Goal: Task Accomplishment & Management: Use online tool/utility

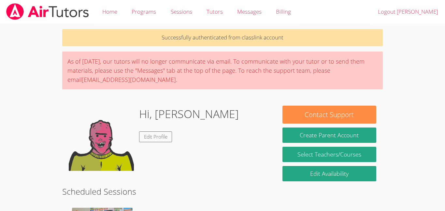
scroll to position [77, 0]
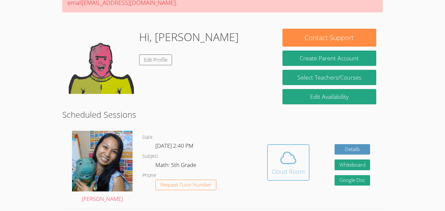
click at [294, 164] on icon at bounding box center [288, 158] width 18 height 18
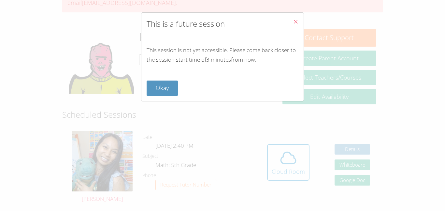
click at [296, 20] on icon "Close" at bounding box center [296, 22] width 6 height 6
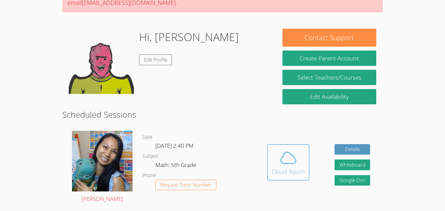
click at [302, 167] on div "Cloud Room" at bounding box center [288, 171] width 33 height 9
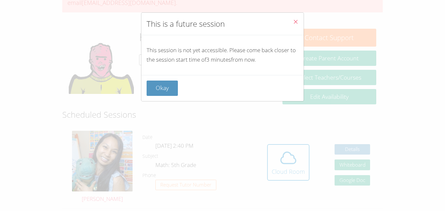
click at [314, 172] on div "This is a future session This session is not yet accessible. Please come back c…" at bounding box center [222, 105] width 445 height 211
click at [155, 91] on button "Okay" at bounding box center [162, 87] width 31 height 15
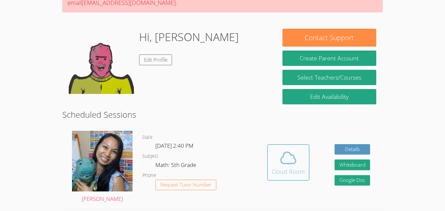
click at [297, 171] on div "Cloud Room" at bounding box center [288, 171] width 33 height 9
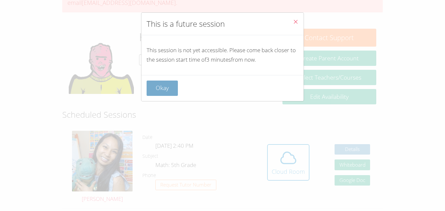
click at [163, 86] on button "Okay" at bounding box center [162, 87] width 31 height 15
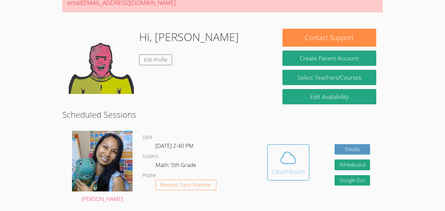
click at [296, 157] on icon at bounding box center [288, 158] width 18 height 18
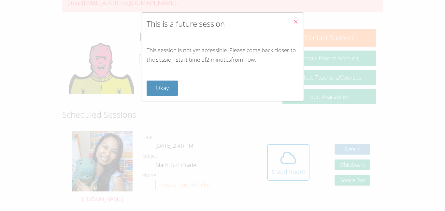
click at [298, 23] on icon "Close" at bounding box center [296, 22] width 6 height 6
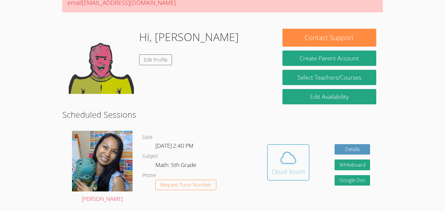
click at [288, 160] on icon at bounding box center [288, 158] width 18 height 18
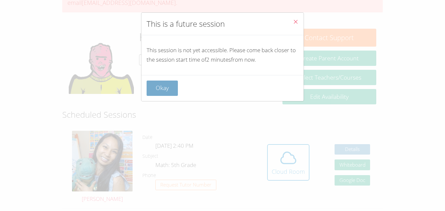
click at [150, 81] on button "Okay" at bounding box center [162, 87] width 31 height 15
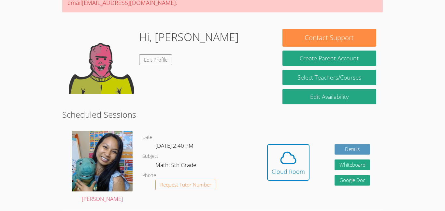
click at [153, 82] on div "Hi, Aaliyah Edit Profile" at bounding box center [189, 61] width 100 height 65
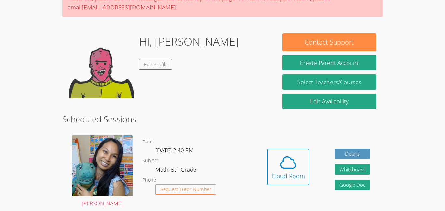
scroll to position [68, 0]
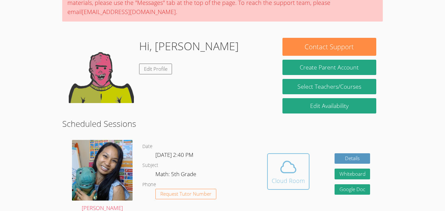
click at [289, 188] on button "Cloud Room" at bounding box center [288, 171] width 42 height 36
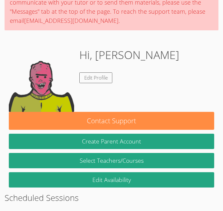
click at [110, 57] on h1 "Hi, Aaliyah" at bounding box center [129, 55] width 100 height 17
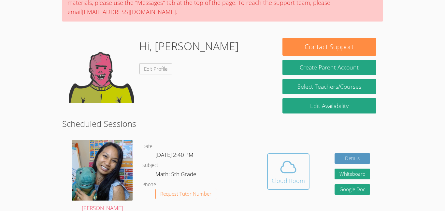
click at [298, 180] on div "Cloud Room" at bounding box center [288, 180] width 33 height 9
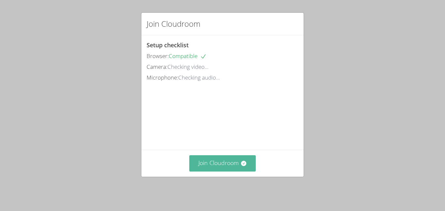
click at [247, 162] on button "Join Cloudroom" at bounding box center [222, 163] width 67 height 16
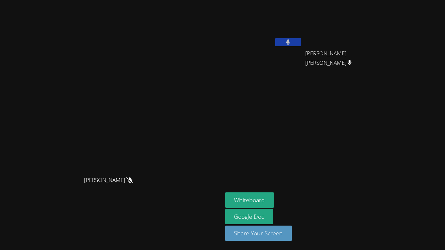
click at [274, 189] on aside "Aaliyah Trevino ESTEVAN JR ADAME CASILLAS ESTEVAN JR ADAME CASILLAS Whiteboard …" at bounding box center [304, 125] width 163 height 250
click at [267, 194] on button "Whiteboard" at bounding box center [249, 200] width 49 height 15
click at [290, 43] on icon at bounding box center [288, 42] width 4 height 6
click at [301, 46] on button at bounding box center [288, 42] width 26 height 8
click at [301, 42] on button at bounding box center [288, 42] width 26 height 8
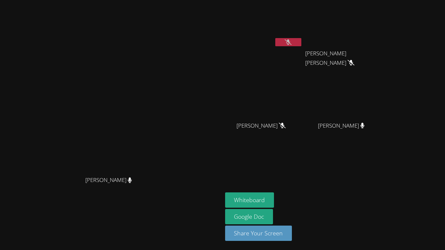
click at [184, 211] on div "Sokha Lee Sokha Lee" at bounding box center [111, 125] width 217 height 245
click at [294, 42] on button at bounding box center [288, 42] width 26 height 8
click at [288, 42] on icon at bounding box center [288, 42] width 7 height 6
click at [289, 42] on icon at bounding box center [288, 42] width 4 height 6
click at [278, 37] on video at bounding box center [264, 25] width 78 height 44
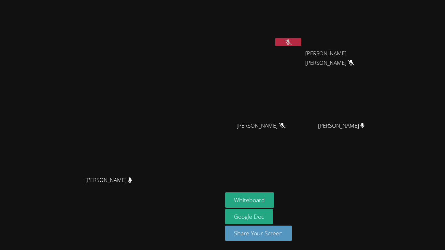
click at [298, 52] on div "[PERSON_NAME]" at bounding box center [264, 38] width 78 height 70
click at [285, 40] on icon at bounding box center [288, 42] width 7 height 6
click at [280, 42] on button at bounding box center [288, 42] width 26 height 8
click at [219, 132] on main "Sokha Lee Sokha Lee" at bounding box center [111, 125] width 223 height 250
click at [277, 44] on button at bounding box center [288, 42] width 26 height 8
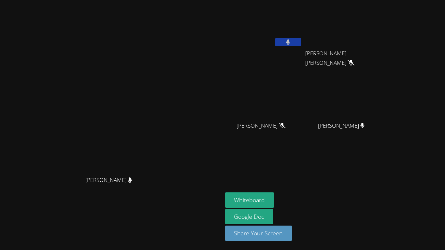
click at [277, 43] on button at bounding box center [288, 42] width 26 height 8
click at [289, 40] on icon at bounding box center [288, 42] width 7 height 6
click at [289, 40] on button at bounding box center [288, 42] width 26 height 8
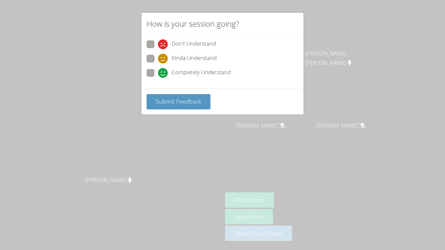
click at [213, 78] on span "Completely Understand" at bounding box center [201, 73] width 59 height 10
click at [164, 75] on input "Completely Understand" at bounding box center [161, 72] width 6 height 6
radio input "true"
click at [198, 108] on button "Submit Feedback" at bounding box center [179, 101] width 64 height 15
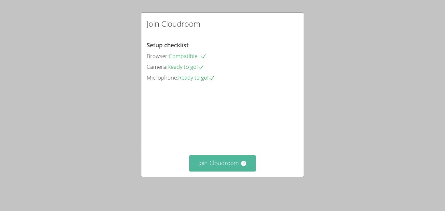
click at [239, 161] on button "Join Cloudroom" at bounding box center [222, 163] width 67 height 16
